Goal: Obtain resource: Obtain resource

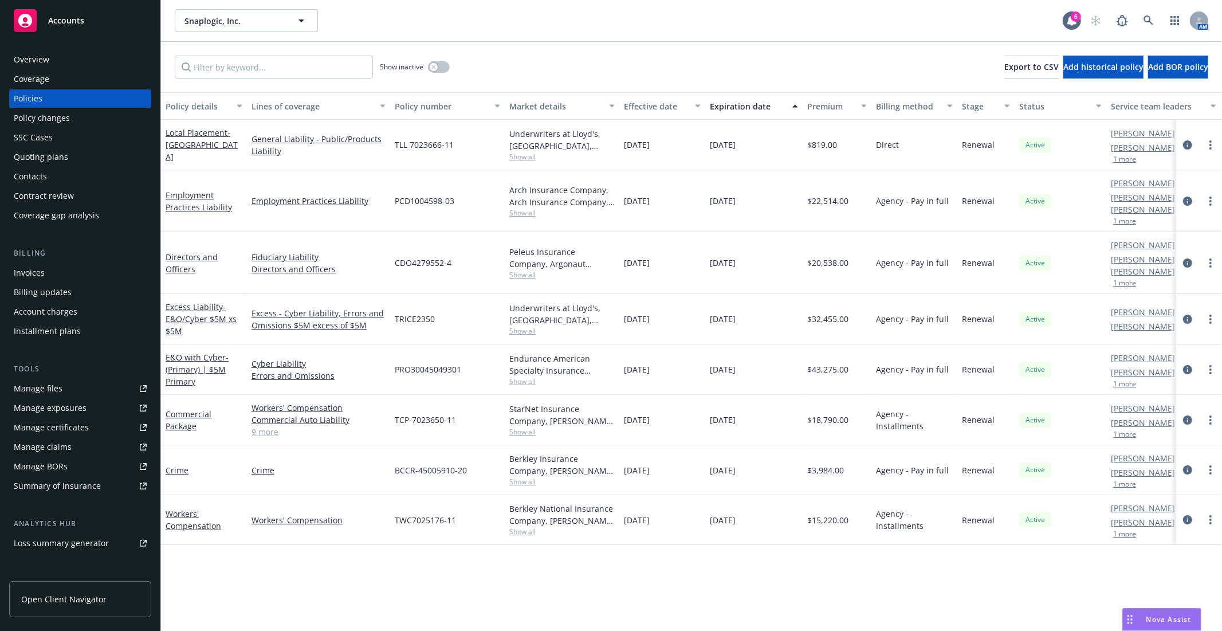
click at [252, 10] on button "Snaplogic, Inc." at bounding box center [246, 20] width 143 height 23
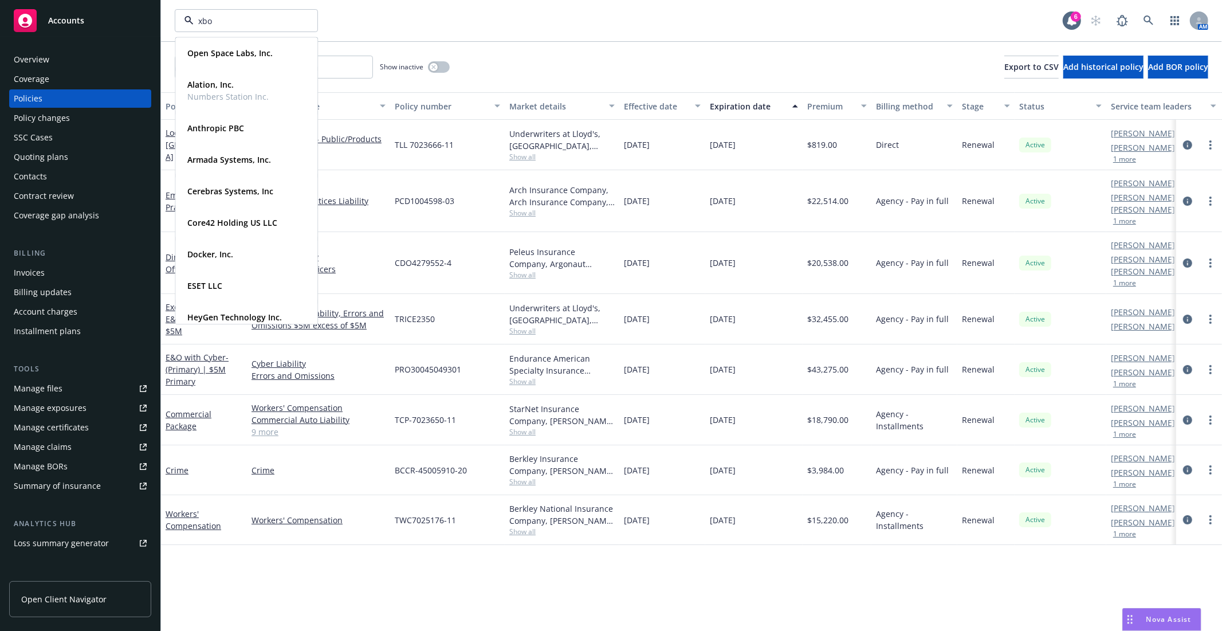
type input "xbow"
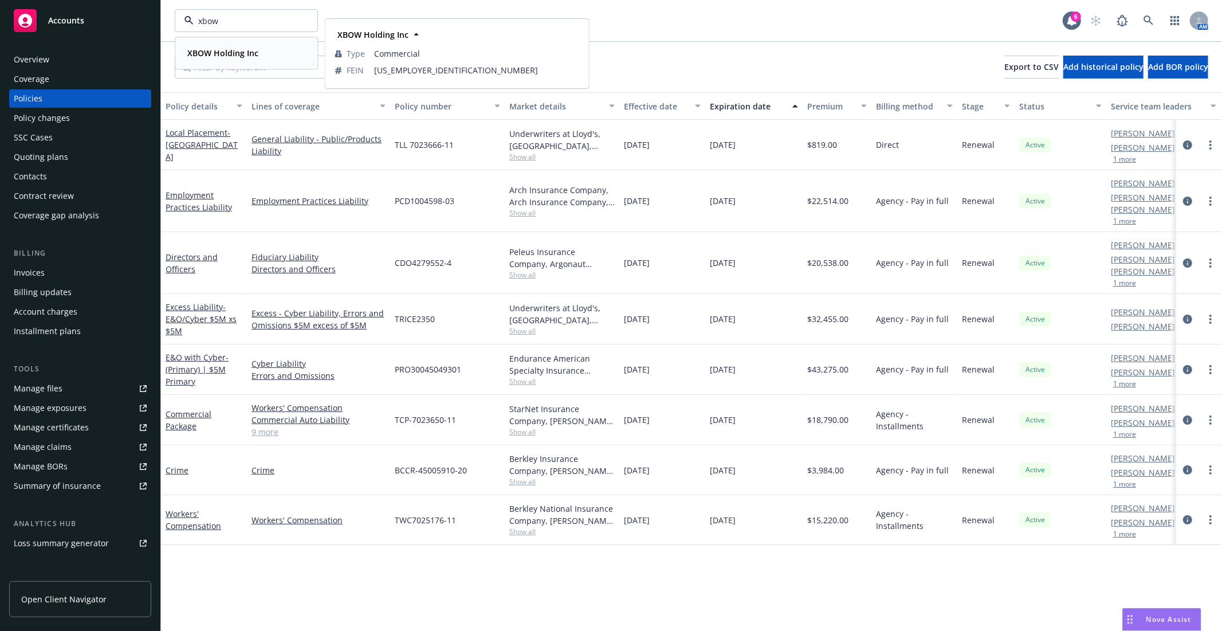
click at [243, 54] on strong "XBOW Holding Inc" at bounding box center [222, 53] width 71 height 11
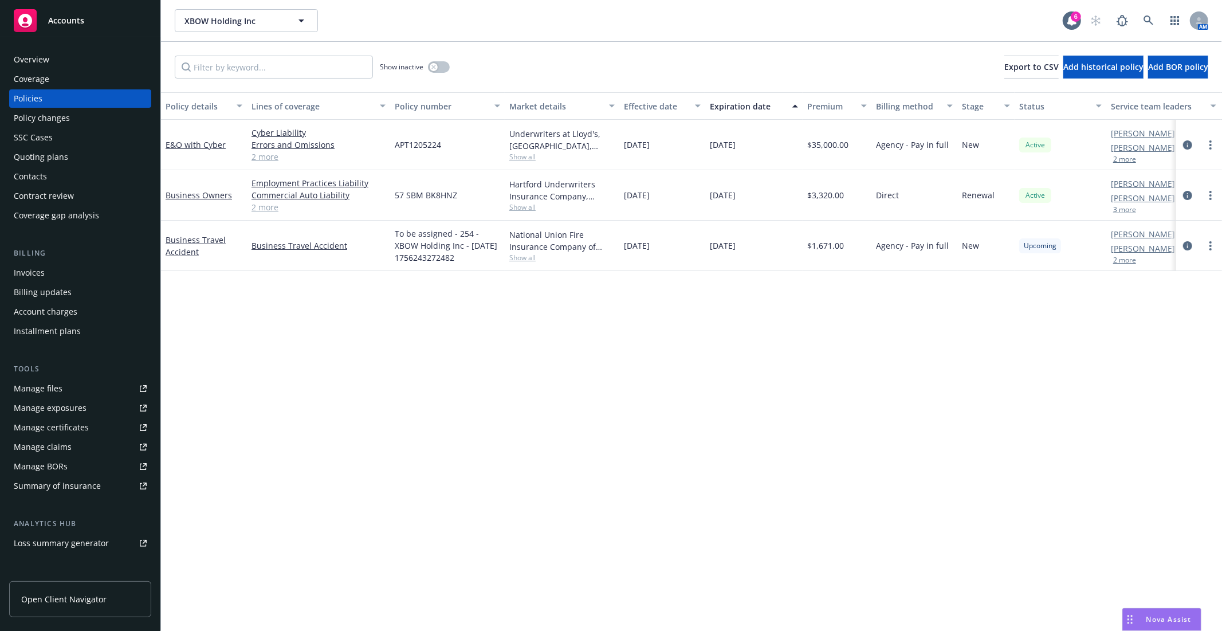
click at [54, 387] on div "Manage files" at bounding box center [38, 388] width 49 height 18
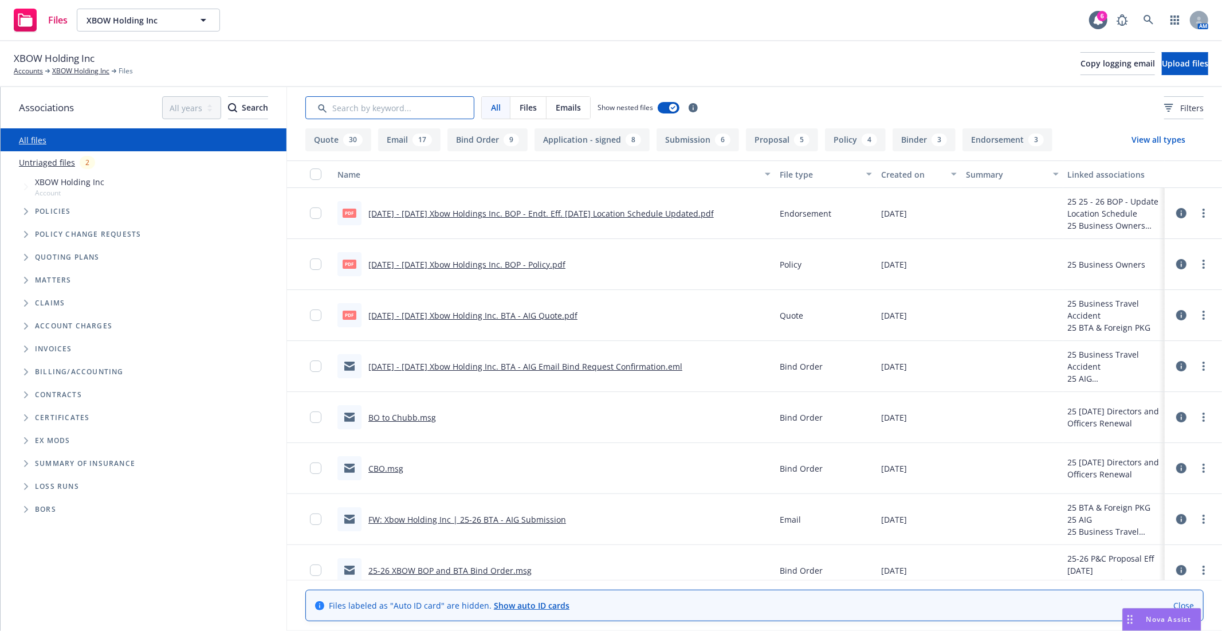
click at [402, 113] on input "Search by keyword..." at bounding box center [389, 107] width 169 height 23
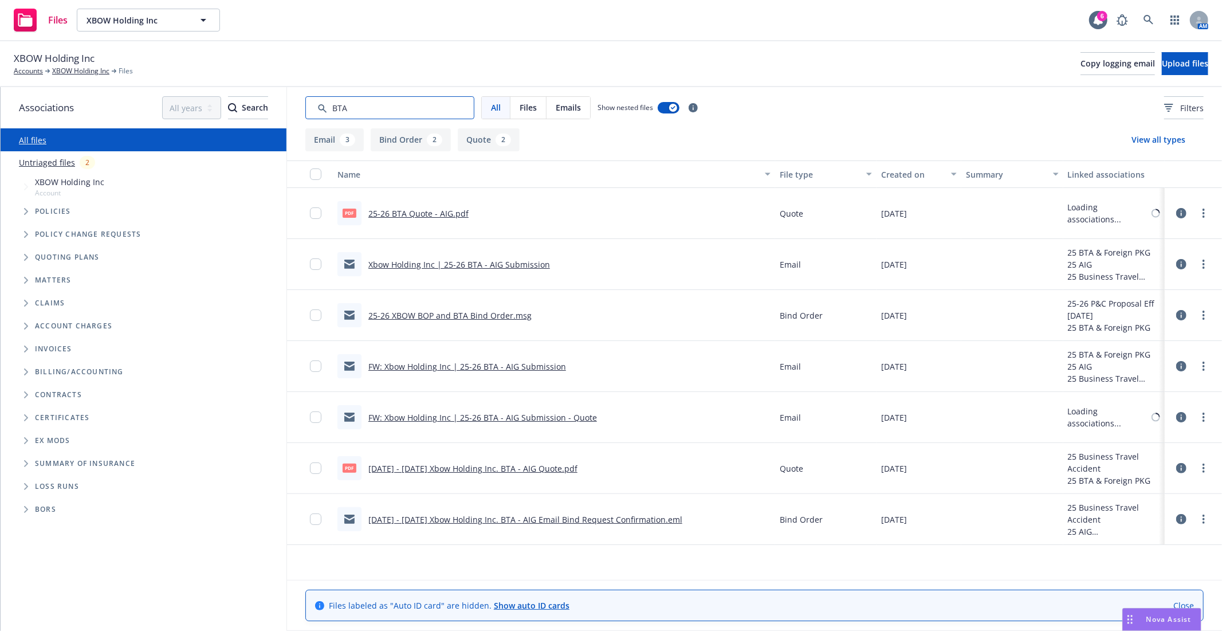
type input "BTA"
click at [426, 213] on link "25-26 BTA Quote - AIG.pdf" at bounding box center [418, 213] width 100 height 11
